Goal: Find specific page/section: Find specific page/section

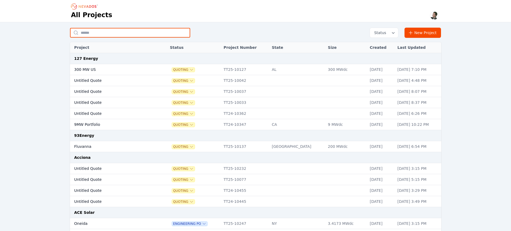
click at [104, 32] on input "text" at bounding box center [130, 33] width 120 height 10
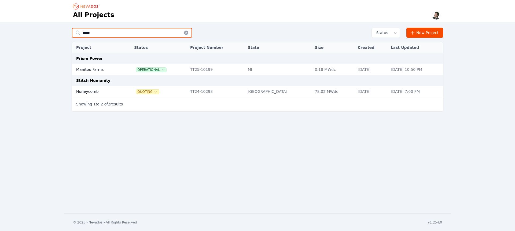
type input "*****"
click at [94, 68] on td "Manitou Farms" at bounding box center [97, 69] width 51 height 11
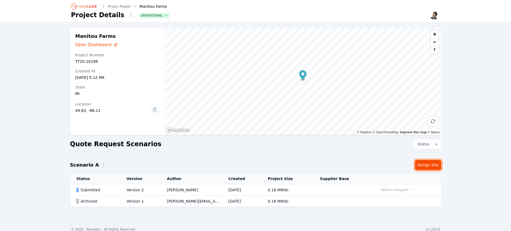
click at [425, 164] on link "Design Site" at bounding box center [428, 165] width 26 height 10
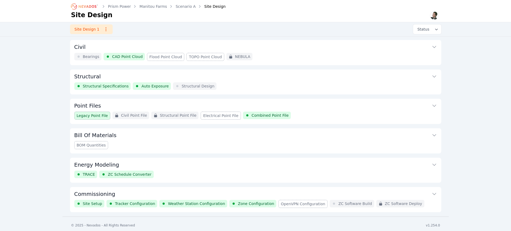
scroll to position [31, 0]
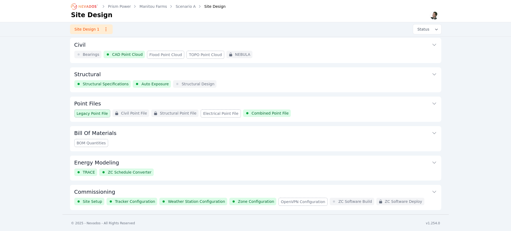
click at [181, 187] on button "Commissioning" at bounding box center [255, 191] width 362 height 13
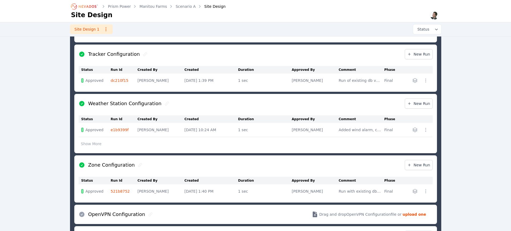
scroll to position [337, 0]
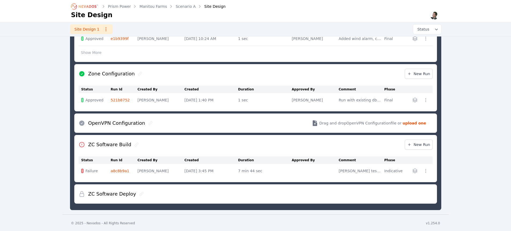
click at [120, 169] on link "a8c8b9a1" at bounding box center [120, 171] width 18 height 4
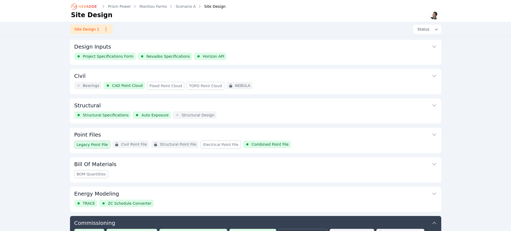
scroll to position [175, 0]
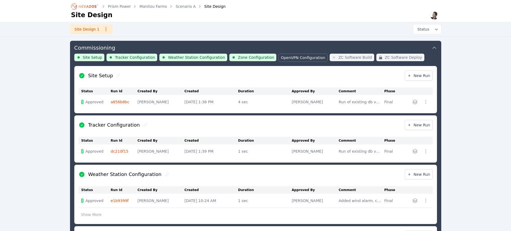
scroll to position [337, 0]
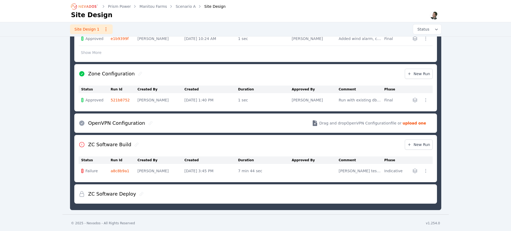
click at [134, 144] on icon at bounding box center [136, 144] width 4 height 4
click at [117, 169] on link "a8c8b9a1" at bounding box center [120, 171] width 18 height 4
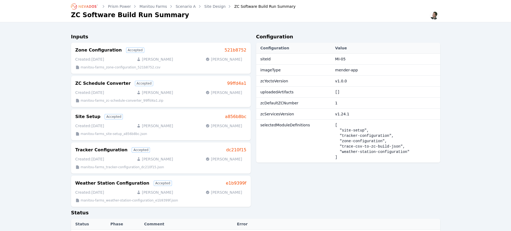
scroll to position [337, 0]
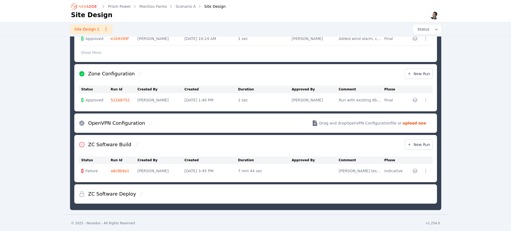
click at [149, 123] on icon at bounding box center [151, 123] width 4 height 4
click at [138, 73] on icon at bounding box center [140, 74] width 4 height 4
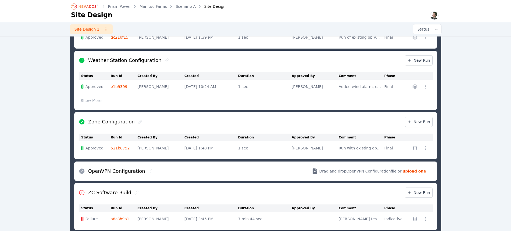
scroll to position [289, 0]
click at [165, 60] on icon at bounding box center [167, 60] width 4 height 4
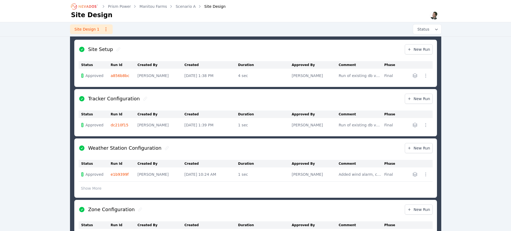
scroll to position [199, 0]
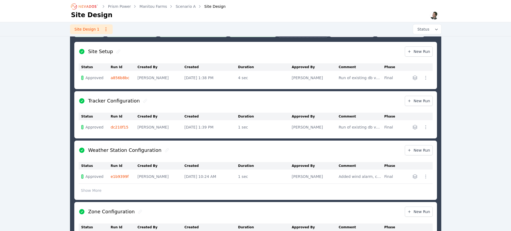
click at [117, 51] on icon at bounding box center [118, 51] width 4 height 4
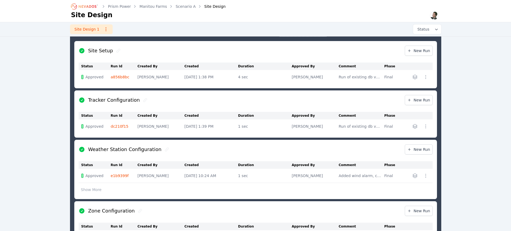
click at [143, 98] on icon at bounding box center [145, 100] width 4 height 4
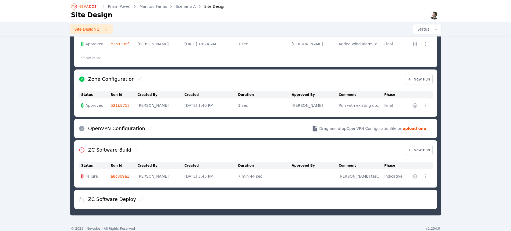
scroll to position [337, 0]
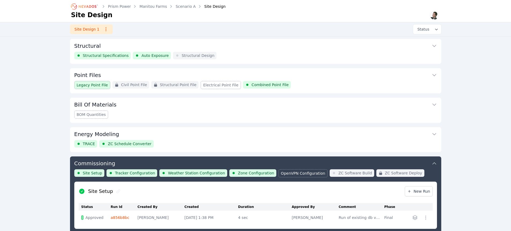
scroll to position [0, 0]
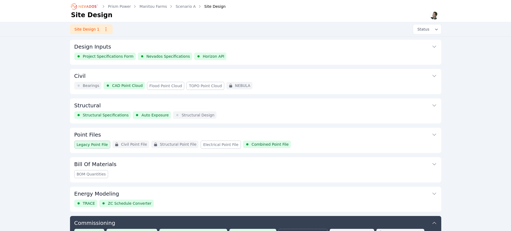
click at [272, 103] on button "Structural" at bounding box center [255, 104] width 362 height 13
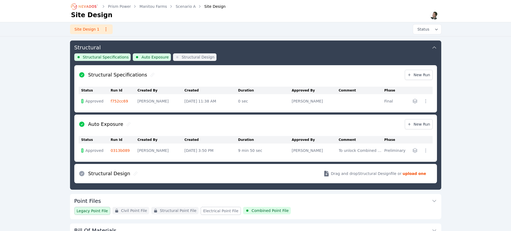
click at [126, 124] on icon at bounding box center [128, 124] width 4 height 4
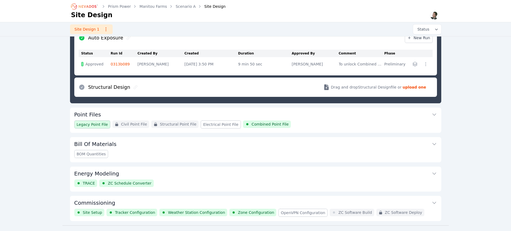
scroll to position [155, 0]
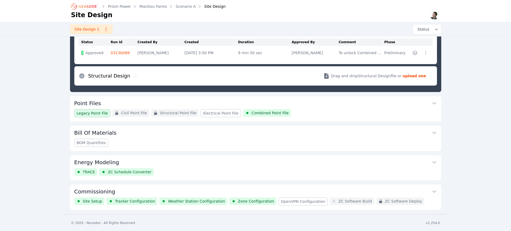
click at [245, 188] on button "Commissioning" at bounding box center [255, 190] width 362 height 13
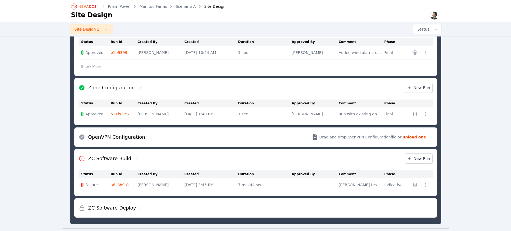
scroll to position [337, 0]
